Goal: Information Seeking & Learning: Check status

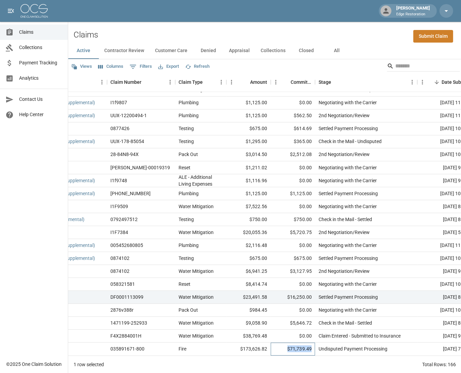
scroll to position [1890, 46]
click at [38, 45] on span "Collections" at bounding box center [40, 47] width 43 height 7
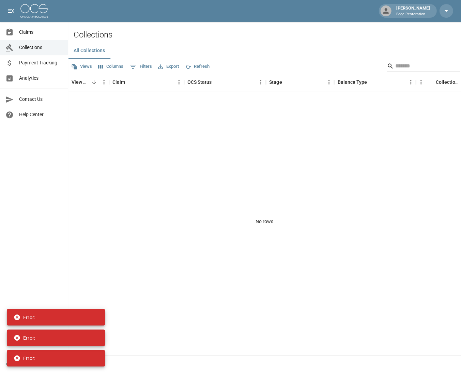
click at [49, 65] on span "Payment Tracking" at bounding box center [40, 62] width 43 height 7
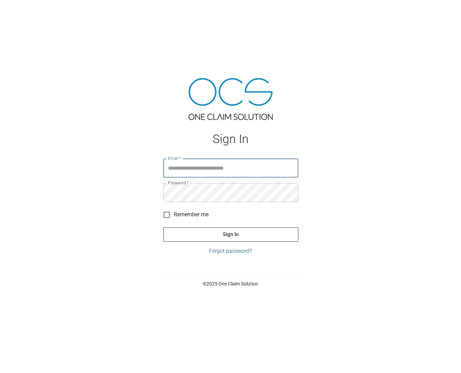
type input "**********"
click at [230, 234] on button "Sign In" at bounding box center [230, 234] width 135 height 14
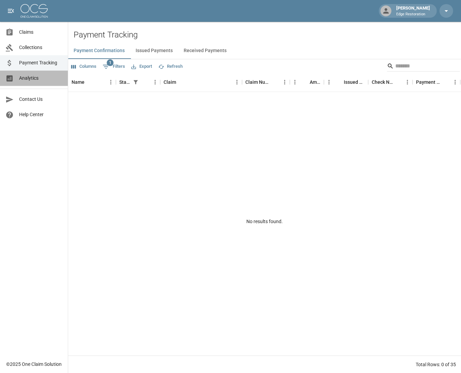
click at [19, 73] on link "Analytics" at bounding box center [34, 78] width 68 height 15
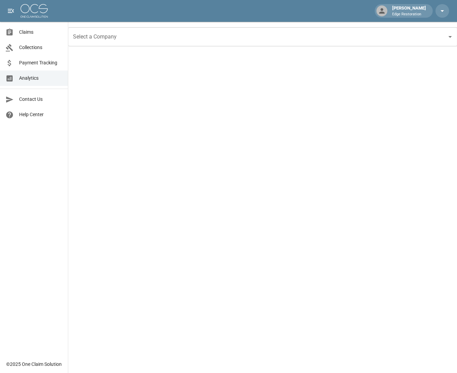
click at [175, 40] on input "Select a Company" at bounding box center [257, 36] width 372 height 13
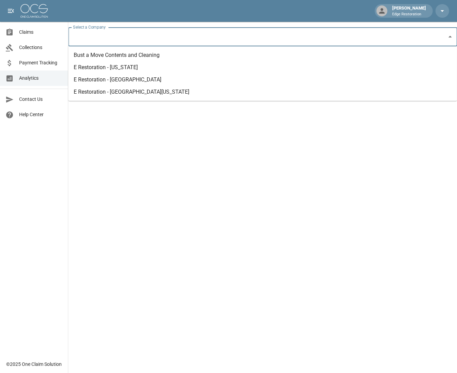
click at [128, 89] on li "E Restoration - [GEOGRAPHIC_DATA][US_STATE]" at bounding box center [262, 92] width 388 height 12
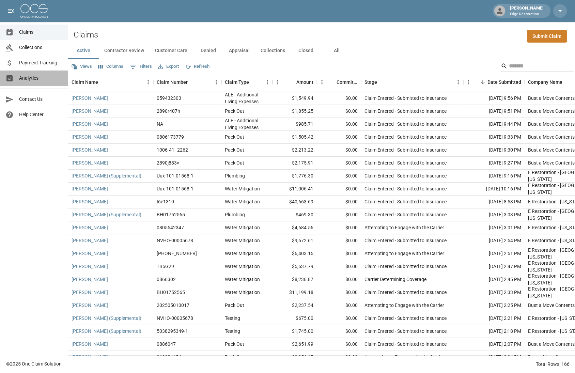
click at [38, 75] on span "Analytics" at bounding box center [40, 78] width 43 height 7
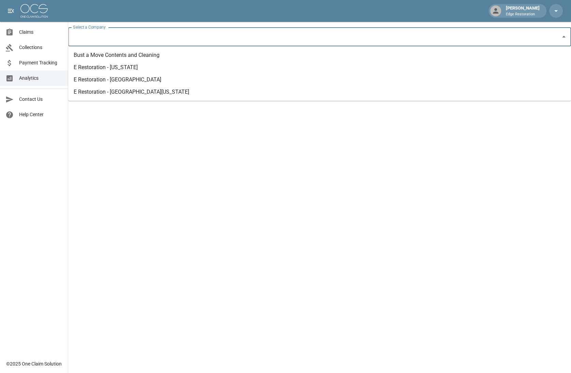
click at [131, 38] on input "Select a Company" at bounding box center [314, 36] width 486 height 13
click at [136, 93] on li "E Restoration - [GEOGRAPHIC_DATA][US_STATE]" at bounding box center [319, 92] width 503 height 12
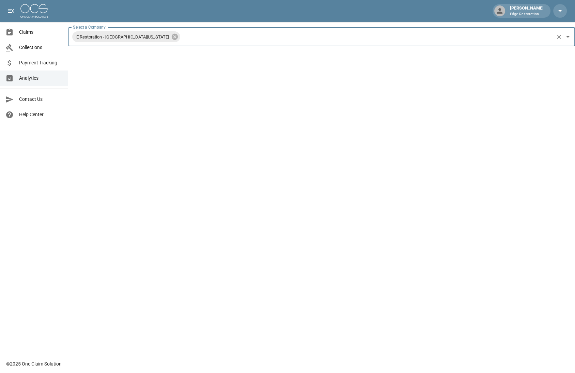
click at [46, 41] on link "Collections" at bounding box center [34, 47] width 68 height 15
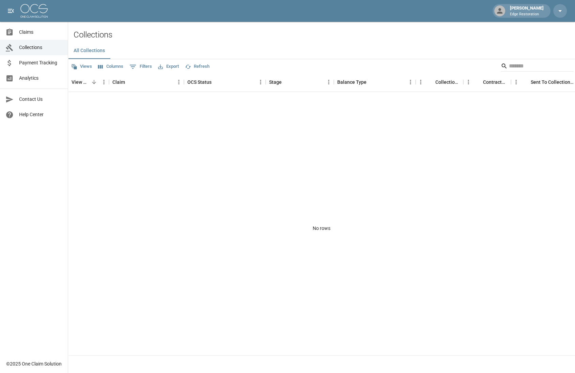
click at [46, 33] on span "Claims" at bounding box center [40, 32] width 43 height 7
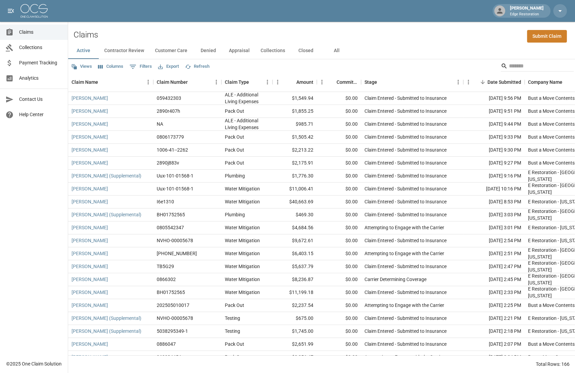
click at [48, 78] on span "Analytics" at bounding box center [40, 78] width 43 height 7
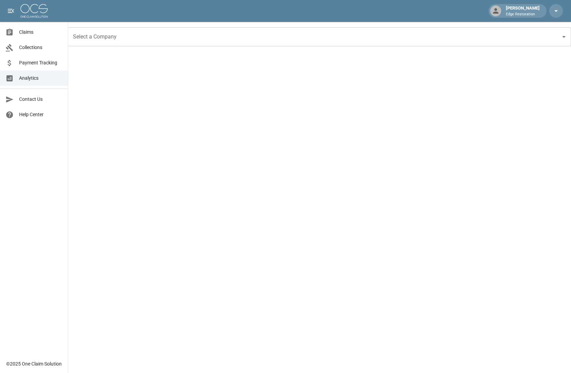
click at [150, 35] on input "Select a Company" at bounding box center [314, 36] width 486 height 13
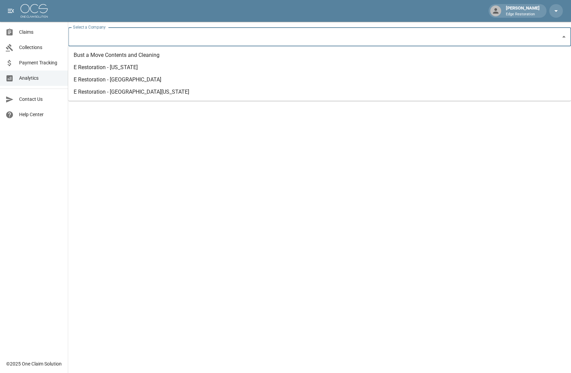
click at [138, 88] on li "E Restoration - [GEOGRAPHIC_DATA][US_STATE]" at bounding box center [319, 92] width 503 height 12
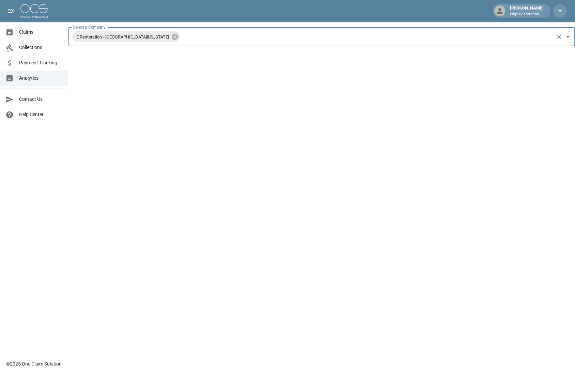
click at [38, 34] on span "Claims" at bounding box center [40, 32] width 43 height 7
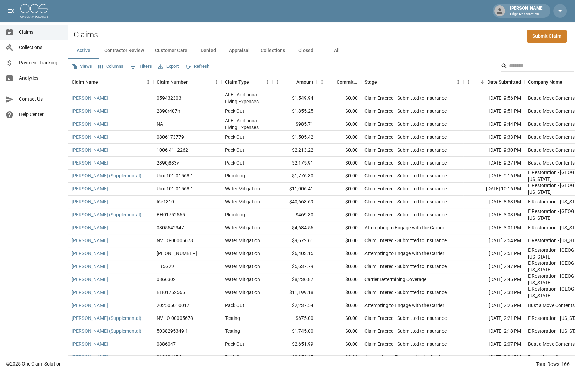
click at [140, 67] on button "0 Filters" at bounding box center [141, 66] width 26 height 11
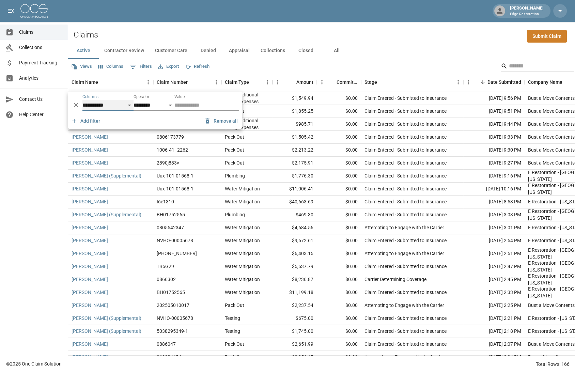
select select "*******"
select select "**"
select select "*******"
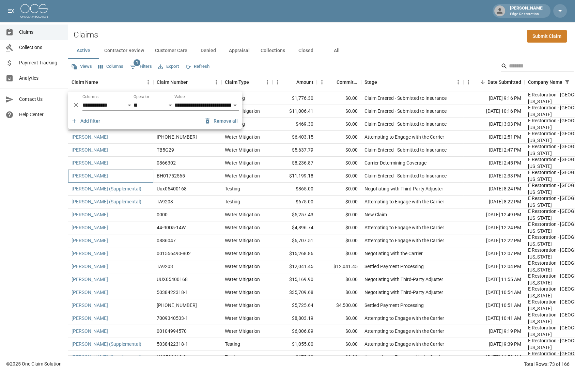
click at [91, 175] on link "Mariah Pogue" at bounding box center [90, 175] width 36 height 7
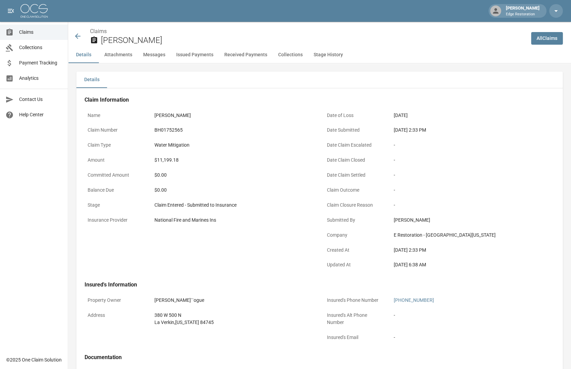
click at [78, 33] on icon at bounding box center [78, 36] width 8 height 8
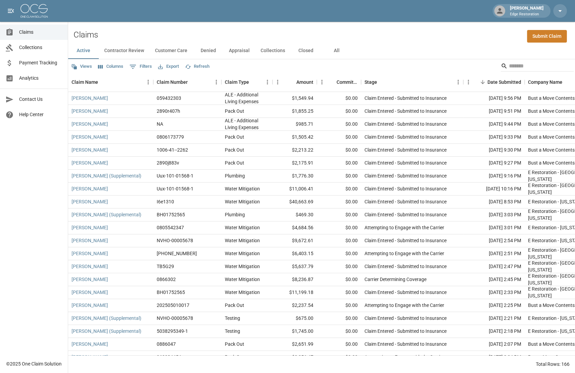
click at [136, 66] on button "0 Filters" at bounding box center [141, 66] width 26 height 11
select select "****"
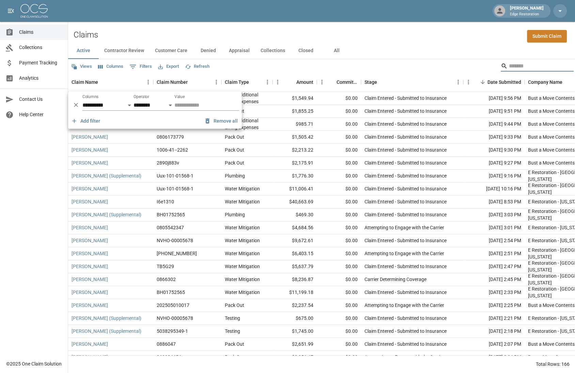
click at [529, 62] on input "Search" at bounding box center [536, 66] width 55 height 11
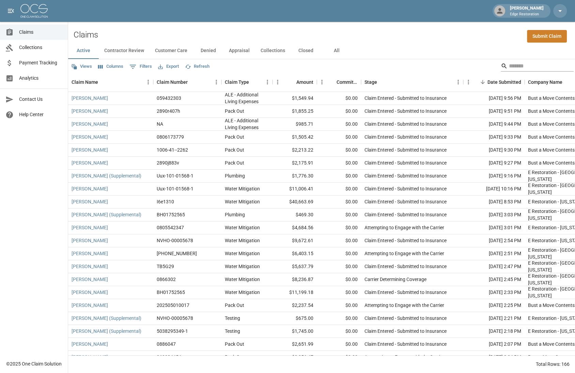
click at [515, 66] on input "Search" at bounding box center [536, 66] width 55 height 11
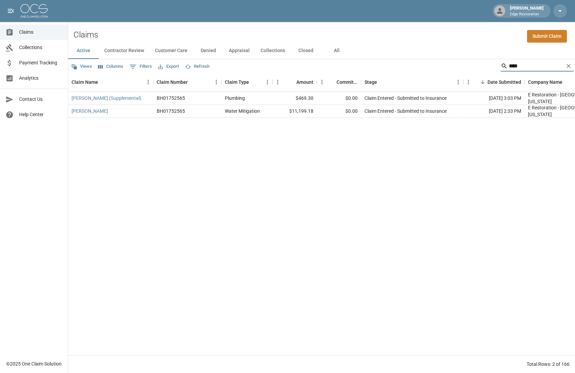
type input "****"
drag, startPoint x: 515, startPoint y: 66, endPoint x: 84, endPoint y: 110, distance: 433.9
click at [84, 110] on link "Mariah Pogue" at bounding box center [90, 111] width 36 height 7
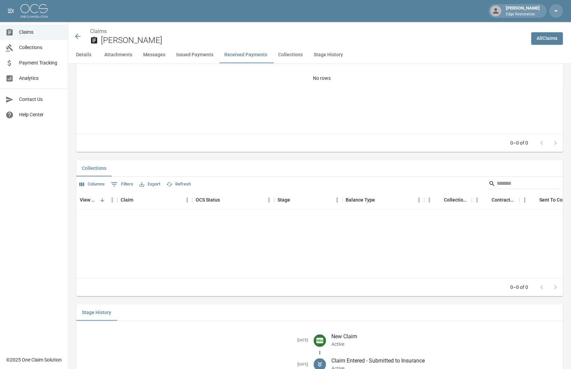
scroll to position [989, 0]
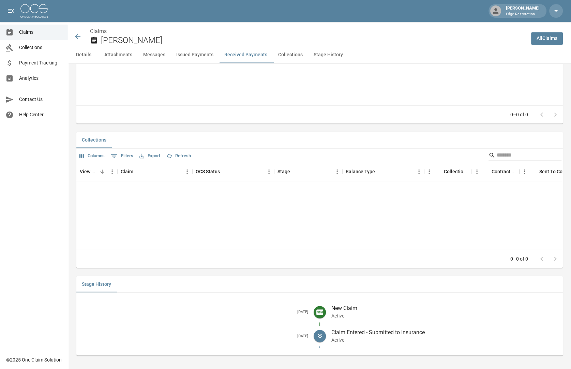
click at [336, 58] on button "Stage History" at bounding box center [328, 55] width 40 height 16
drag, startPoint x: 287, startPoint y: 306, endPoint x: 300, endPoint y: 309, distance: 13.4
click at [301, 309] on div "Sep 20, 2025" at bounding box center [198, 311] width 232 height 9
click at [300, 309] on h5 "Sep 20, 2025" at bounding box center [195, 311] width 226 height 5
drag, startPoint x: 299, startPoint y: 308, endPoint x: 315, endPoint y: 314, distance: 17.7
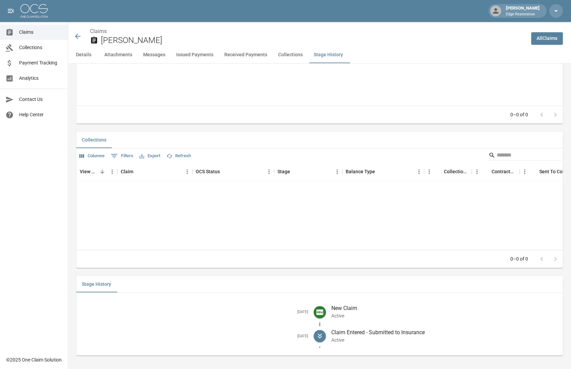
click at [311, 312] on div "Sep 20, 2025" at bounding box center [198, 311] width 232 height 9
drag, startPoint x: 287, startPoint y: 331, endPoint x: 315, endPoint y: 330, distance: 29.0
click at [315, 330] on li "Sep 24, 2025 Claim Entered - Submitted to Insurance Active" at bounding box center [319, 336] width 475 height 24
click at [228, 302] on li "Sep 20, 2025 New Claim Active" at bounding box center [319, 312] width 475 height 24
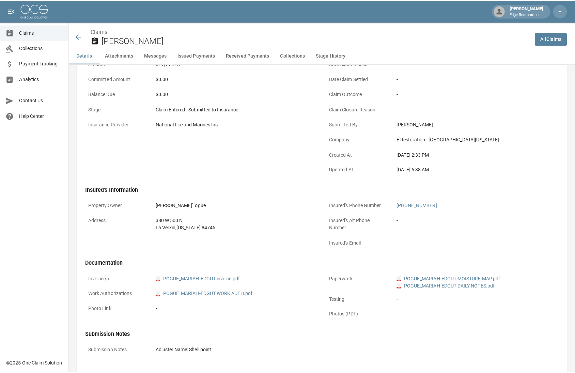
scroll to position [0, 0]
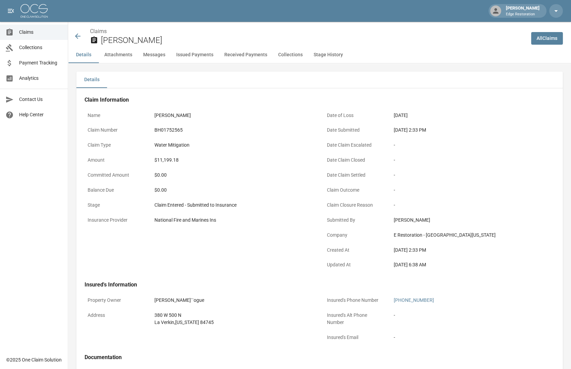
click at [43, 78] on span "Analytics" at bounding box center [40, 78] width 43 height 7
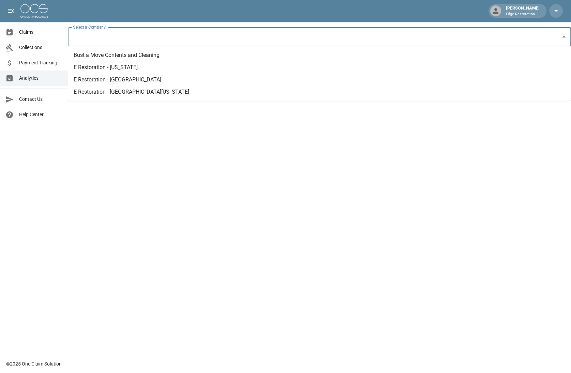
click at [138, 36] on input "Select a Company" at bounding box center [314, 36] width 486 height 13
click at [139, 93] on li "E Restoration - [GEOGRAPHIC_DATA][US_STATE]" at bounding box center [319, 92] width 503 height 12
